Goal: Information Seeking & Learning: Learn about a topic

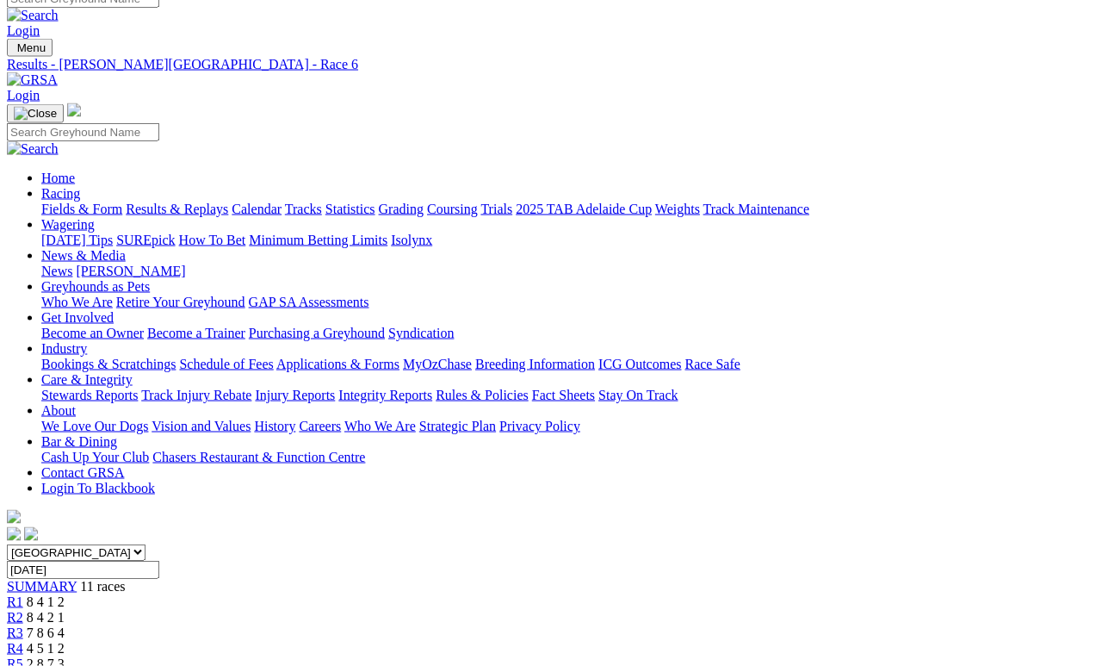
scroll to position [16, 0]
click at [56, 202] on link "Fields & Form" at bounding box center [81, 209] width 81 height 15
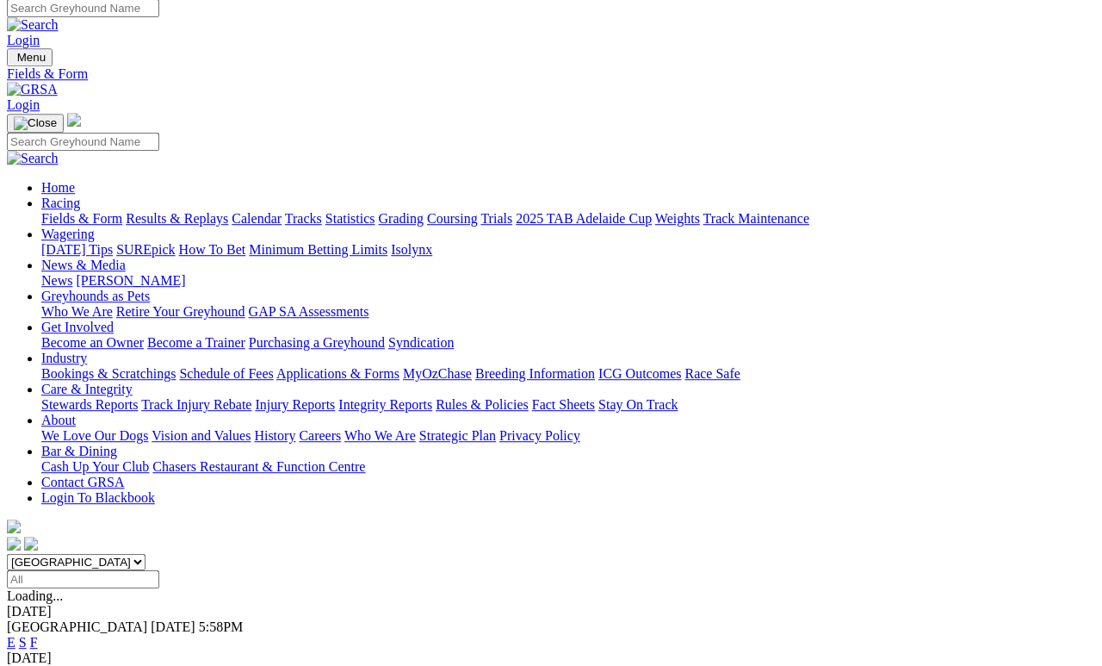
scroll to position [8, 0]
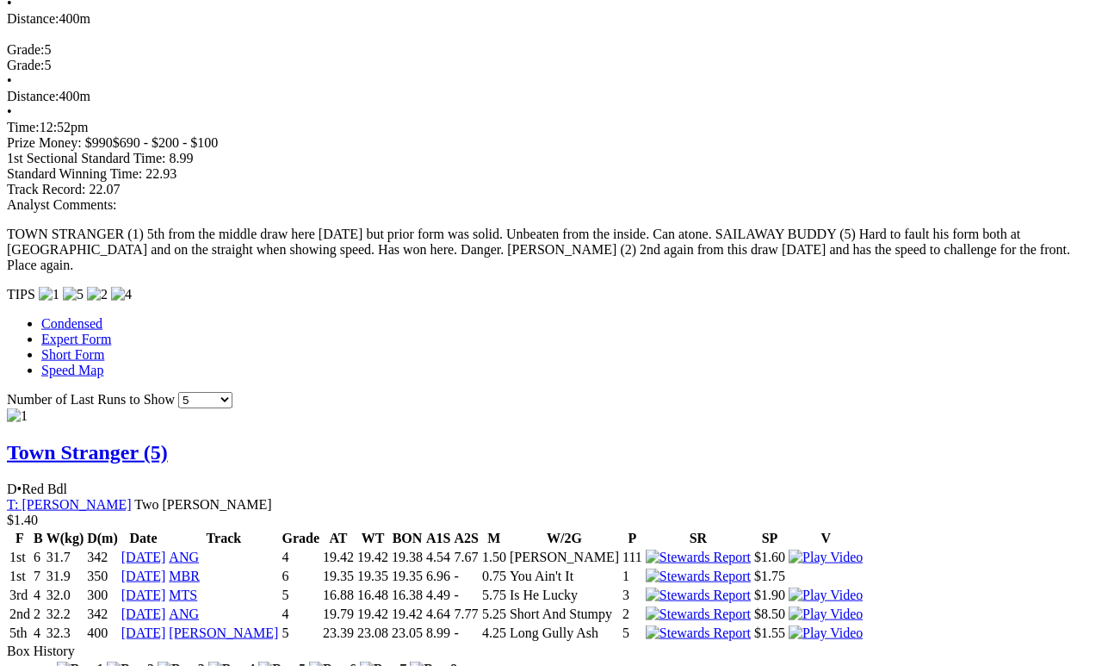
scroll to position [1324, 0]
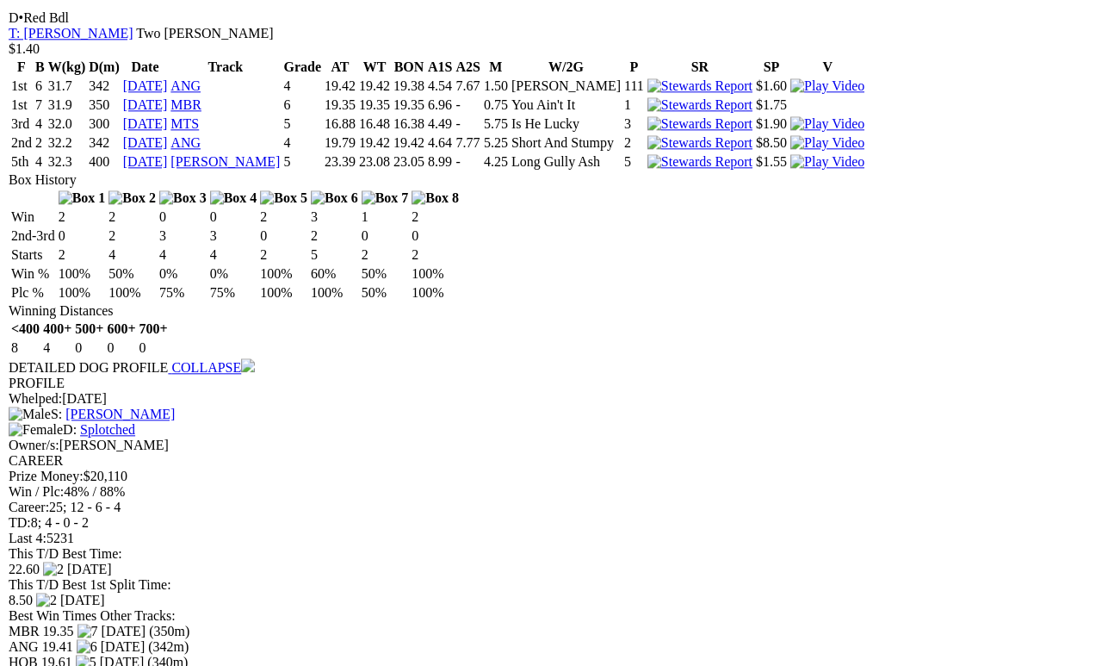
scroll to position [1795, 0]
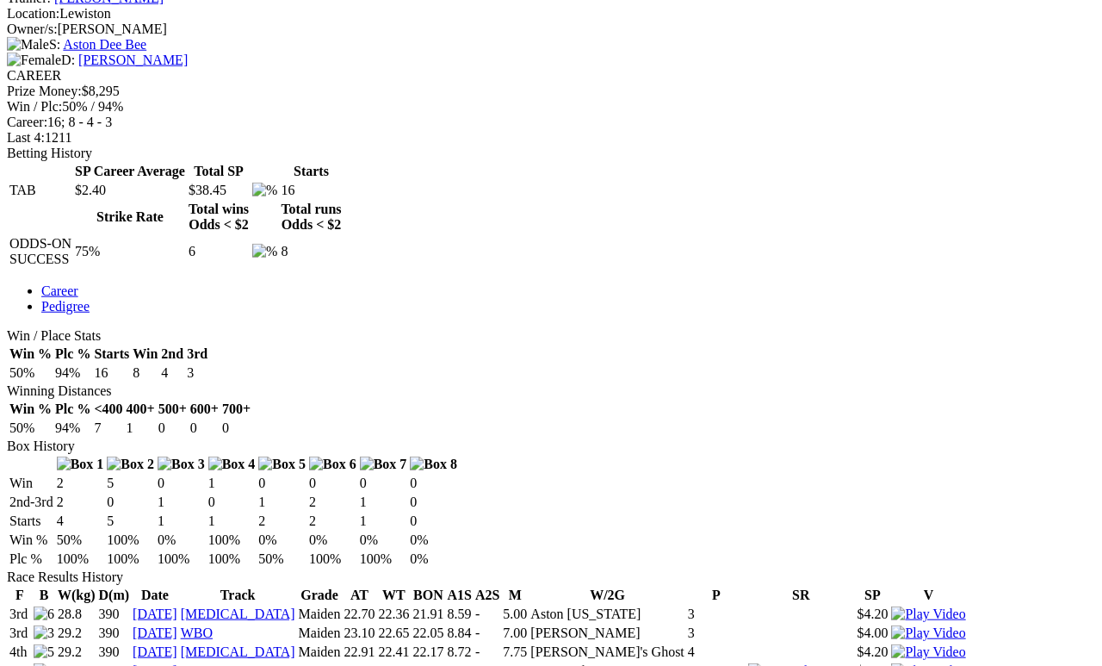
scroll to position [708, 0]
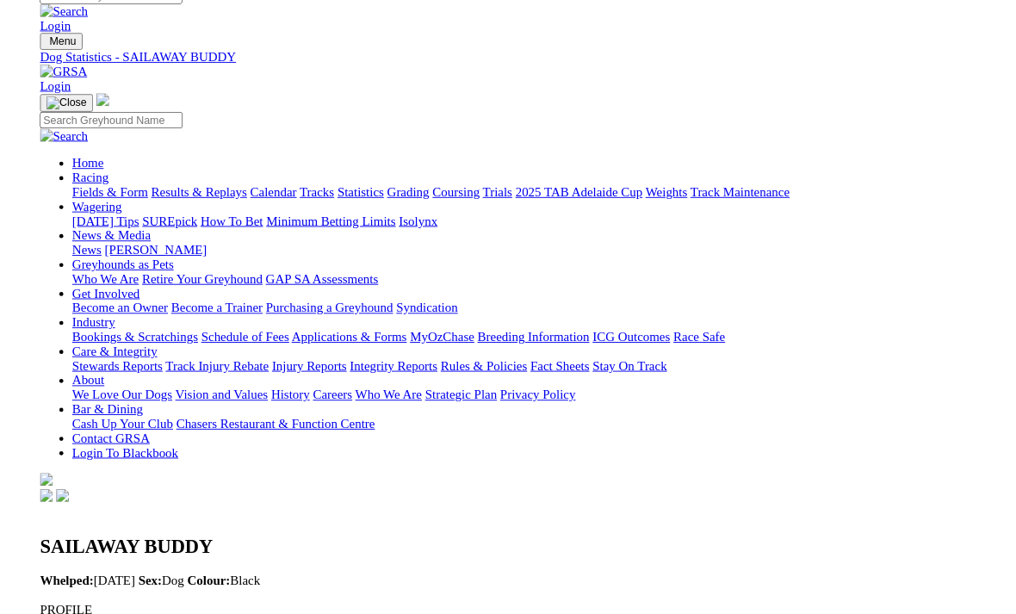
scroll to position [729, 0]
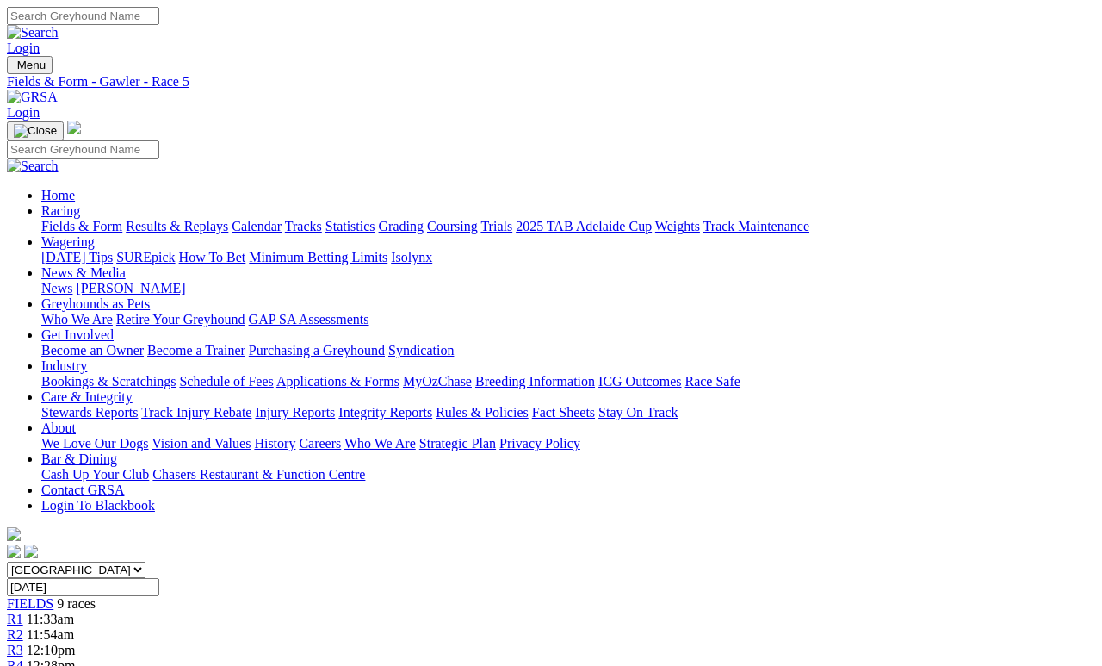
click at [79, 219] on link "Fields & Form" at bounding box center [81, 226] width 81 height 15
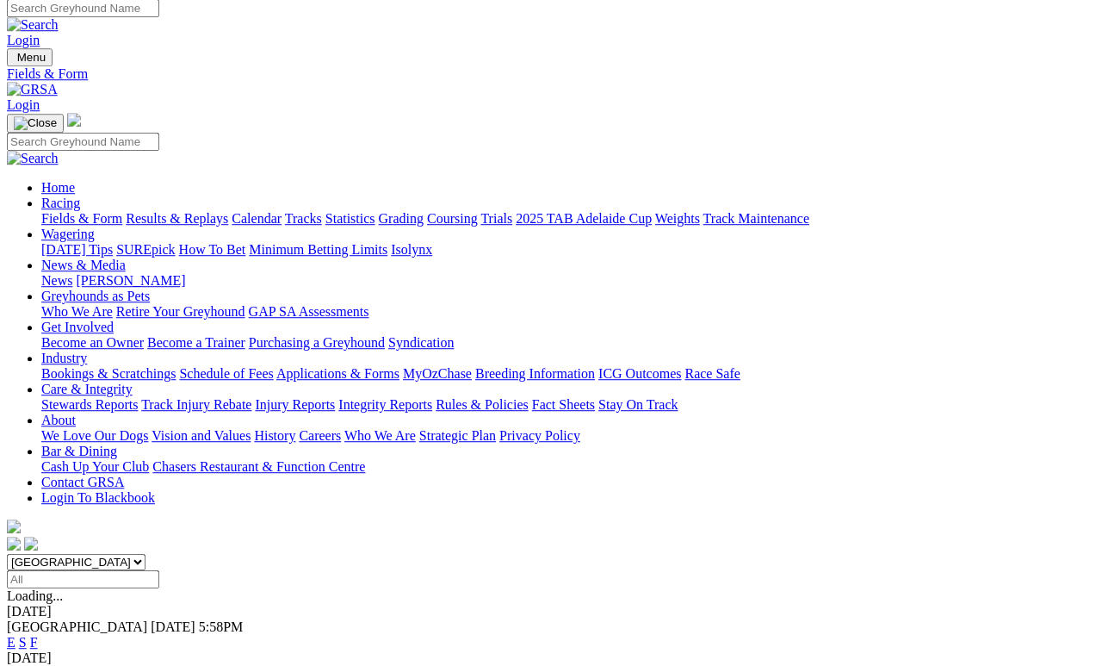
scroll to position [8, 0]
click at [38, 635] on link "F" at bounding box center [34, 642] width 8 height 15
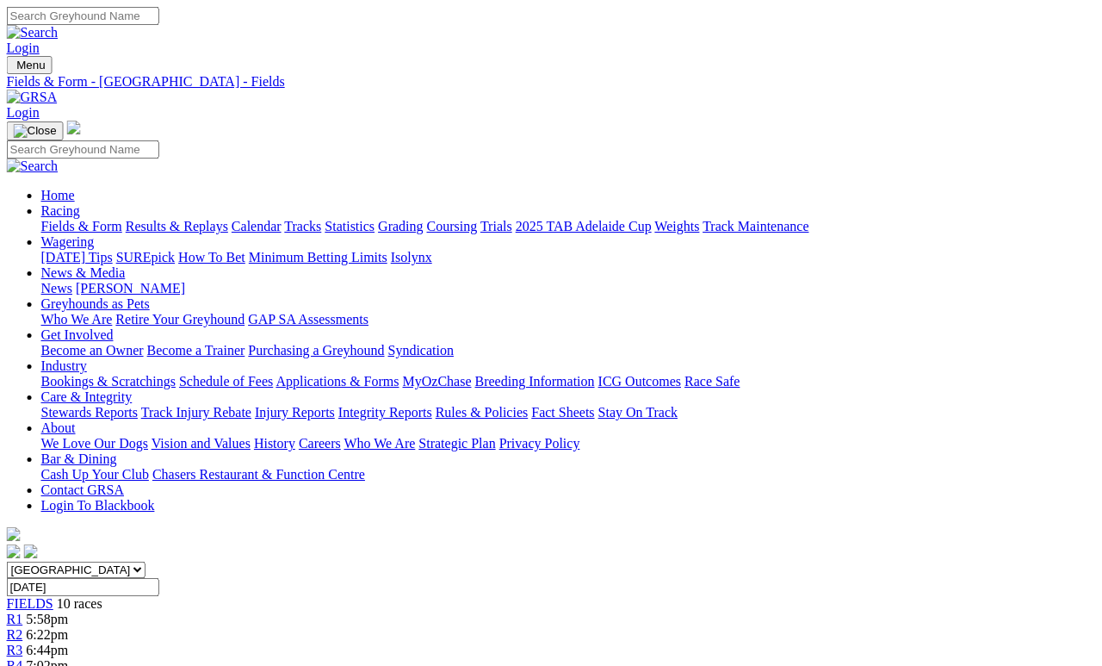
scroll to position [0, 17]
click at [512, 219] on link "Trials" at bounding box center [496, 226] width 32 height 15
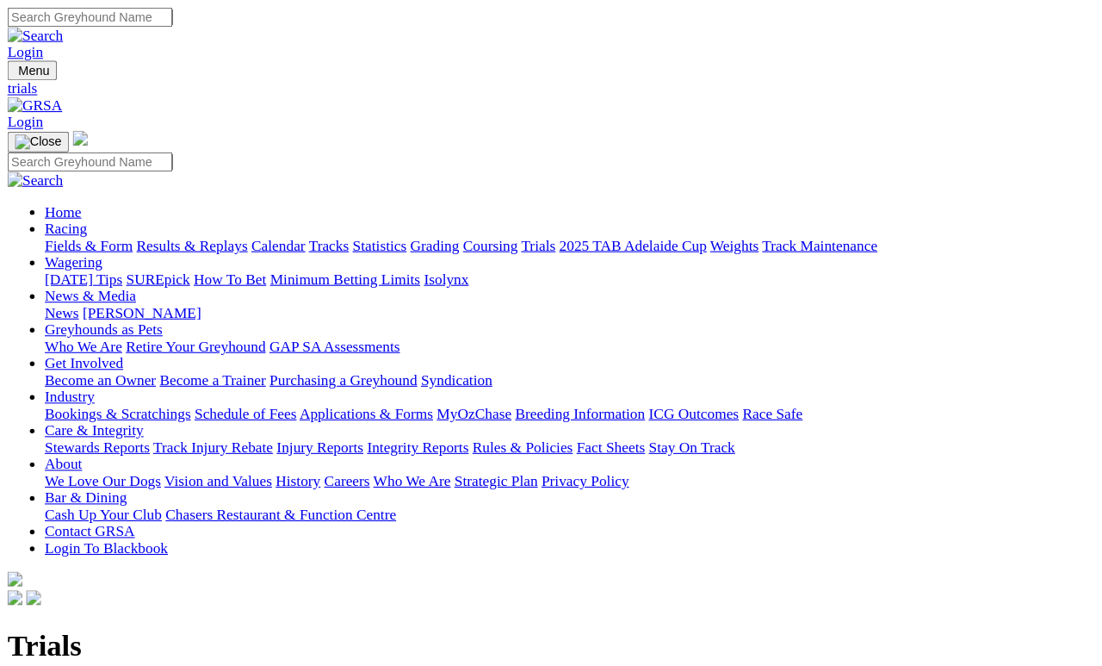
scroll to position [8, 0]
